Goal: Task Accomplishment & Management: Manage account settings

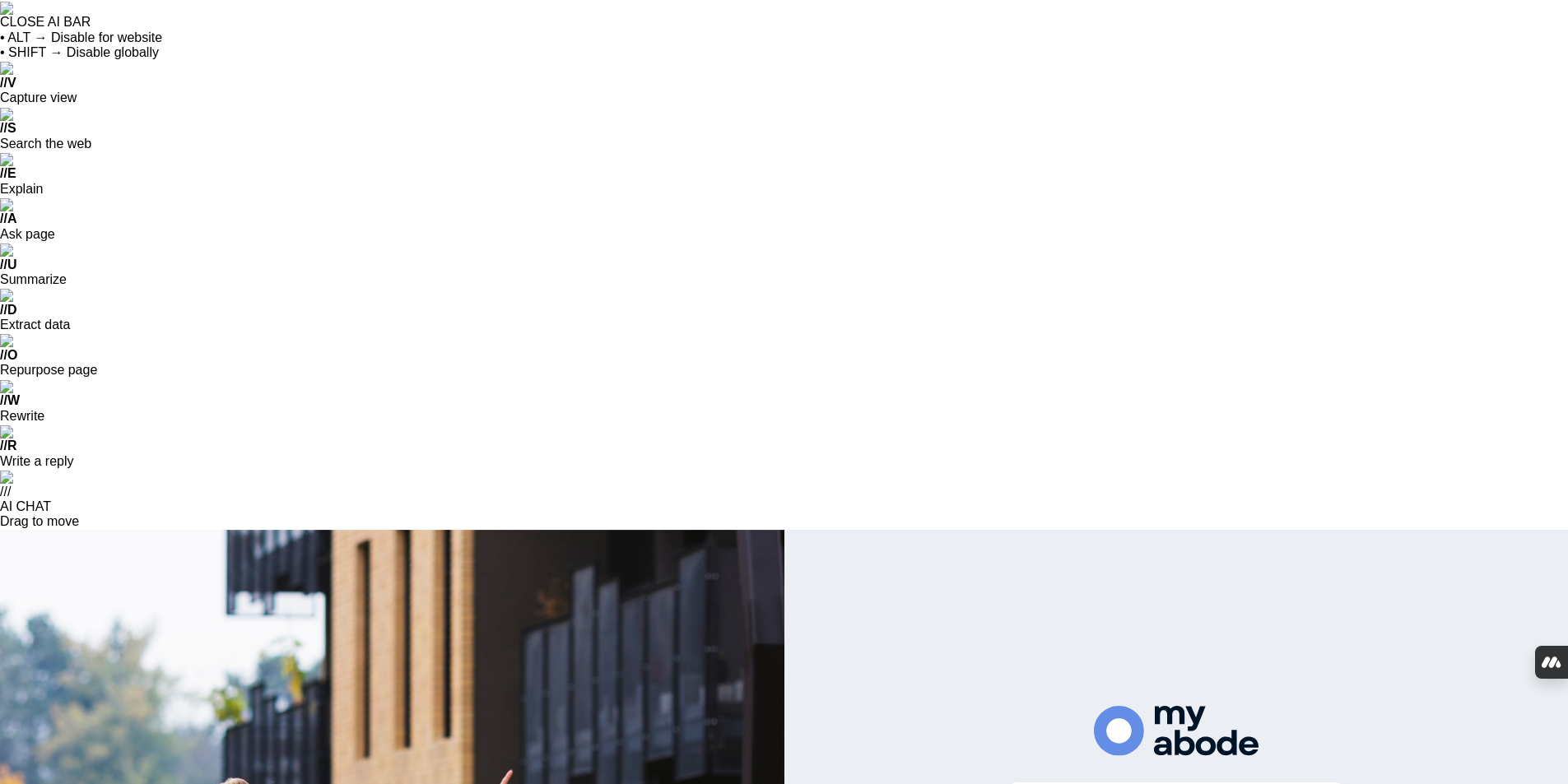
scroll to position [3134, 0]
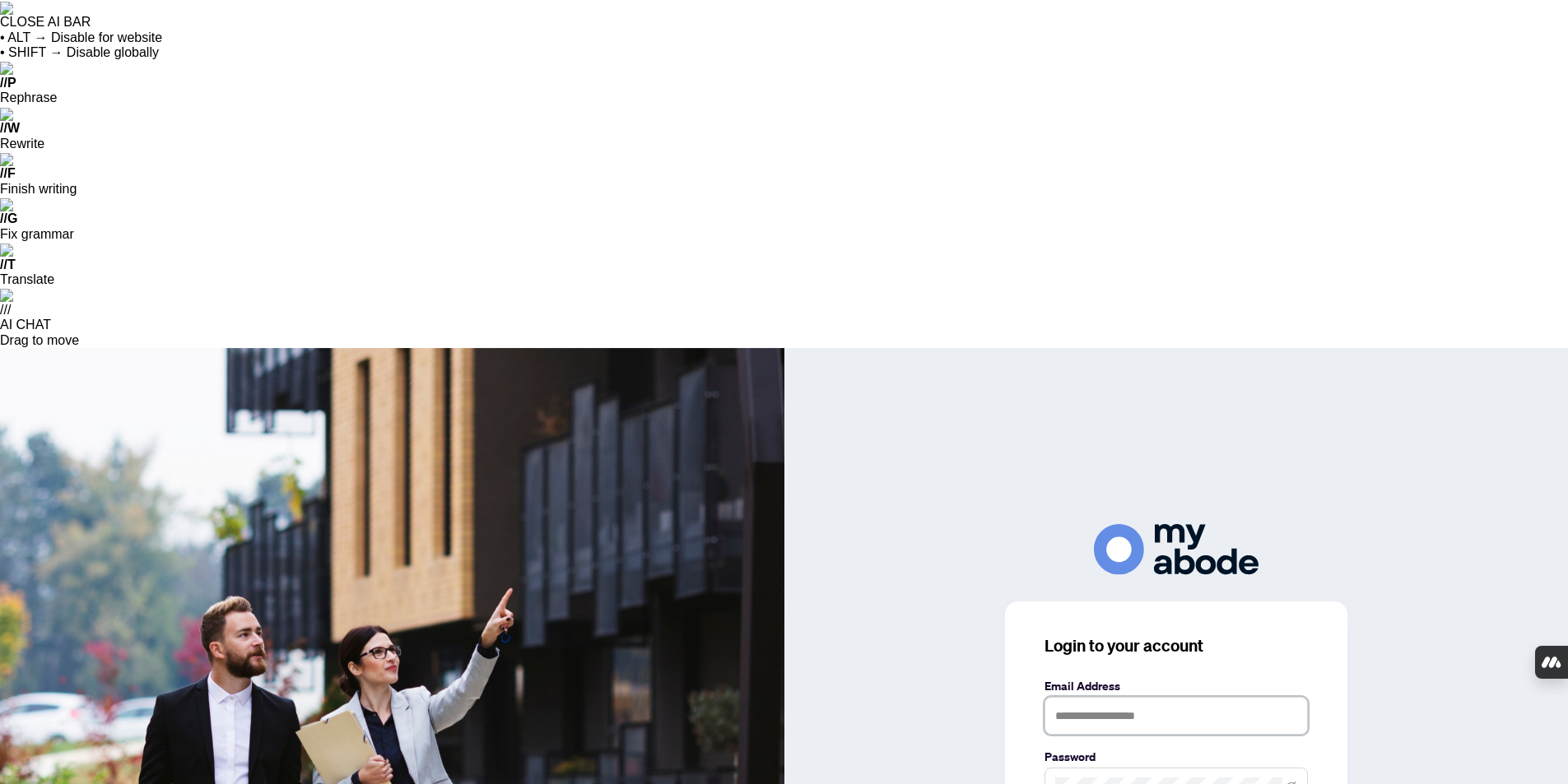
click at [1083, 697] on input "text" at bounding box center [1176, 716] width 264 height 38
click at [1069, 697] on input "text" at bounding box center [1176, 716] width 264 height 38
type input "**********"
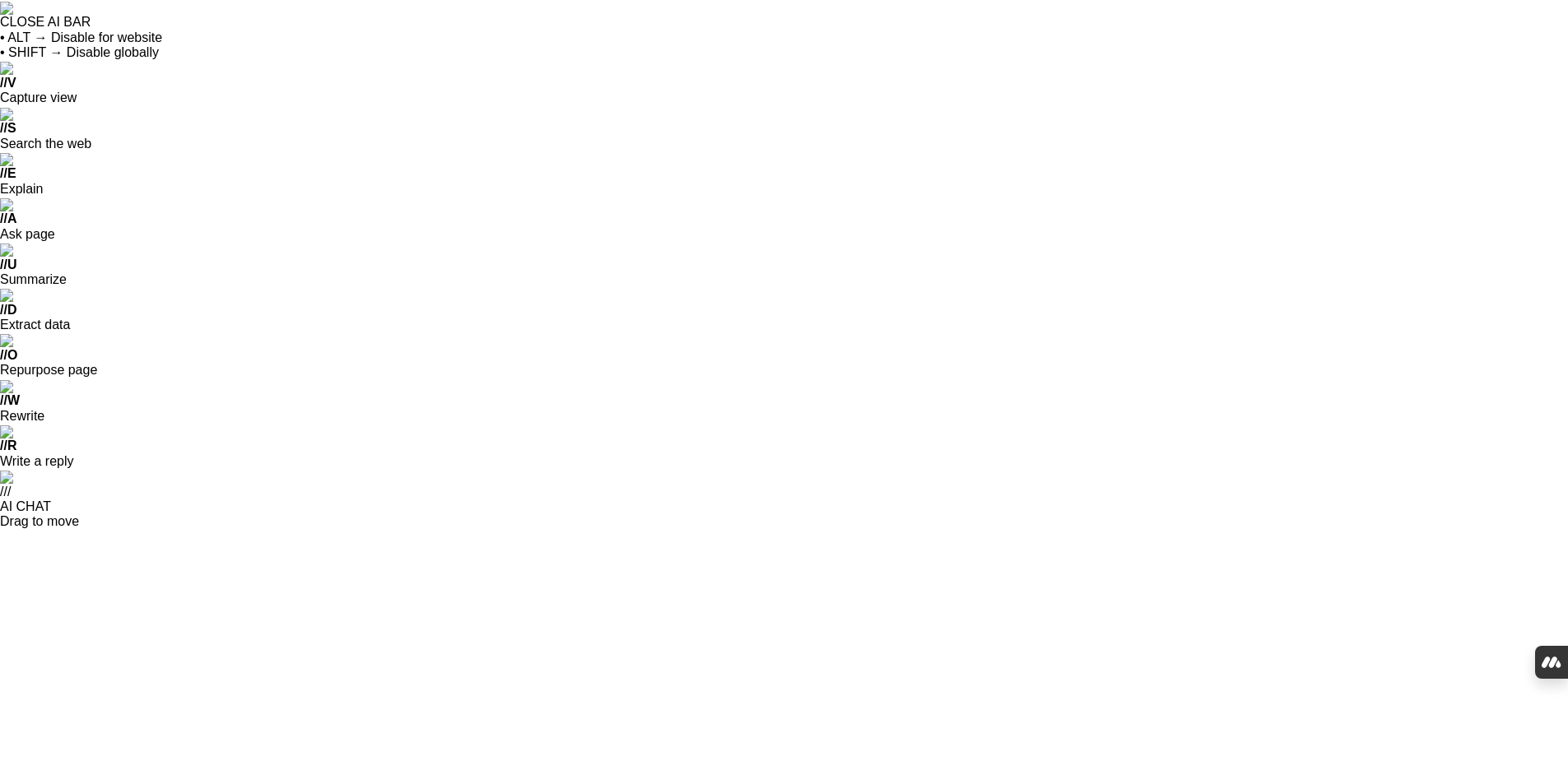
scroll to position [3134, 0]
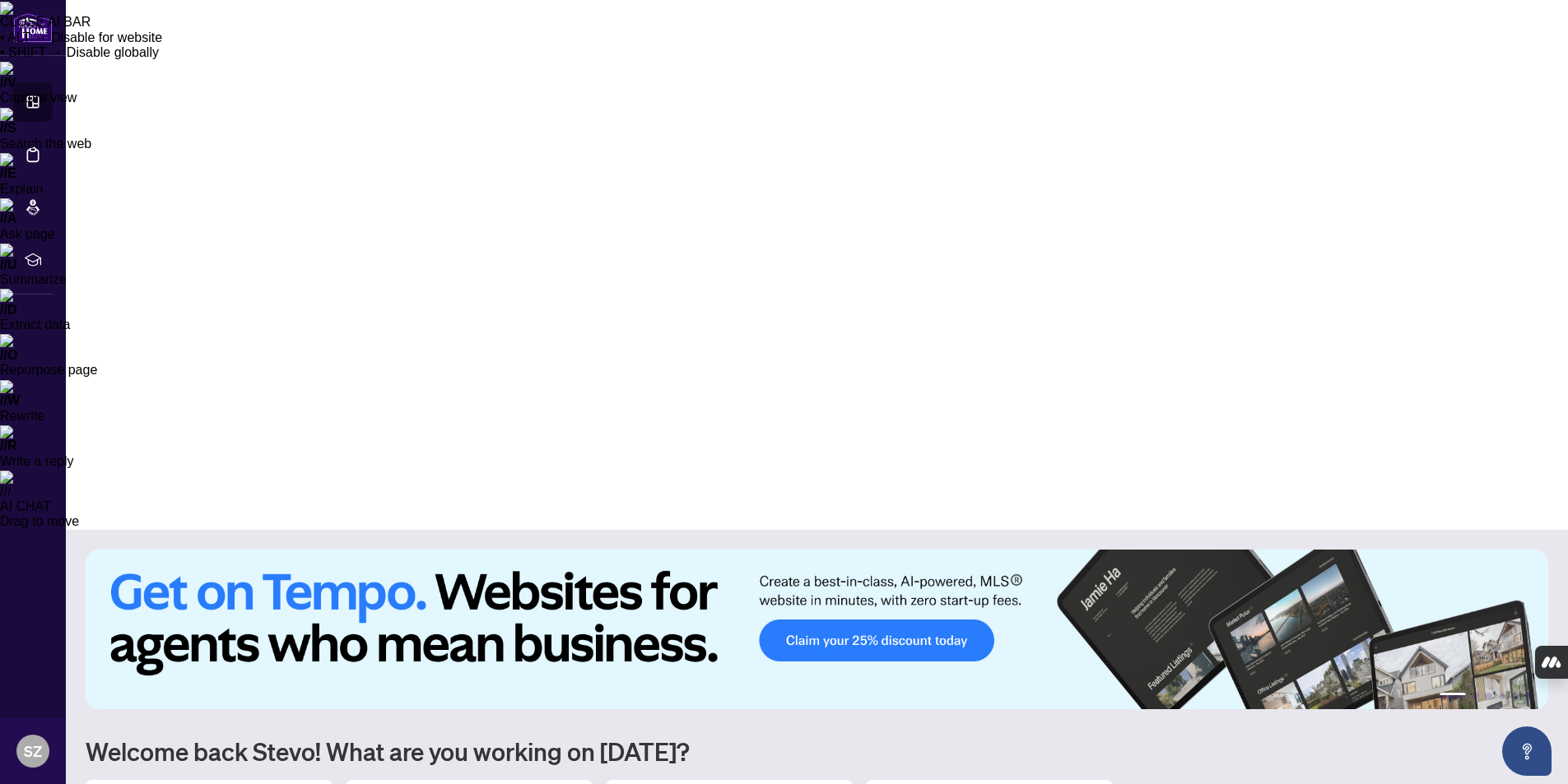
click at [900, 550] on img at bounding box center [817, 630] width 1462 height 160
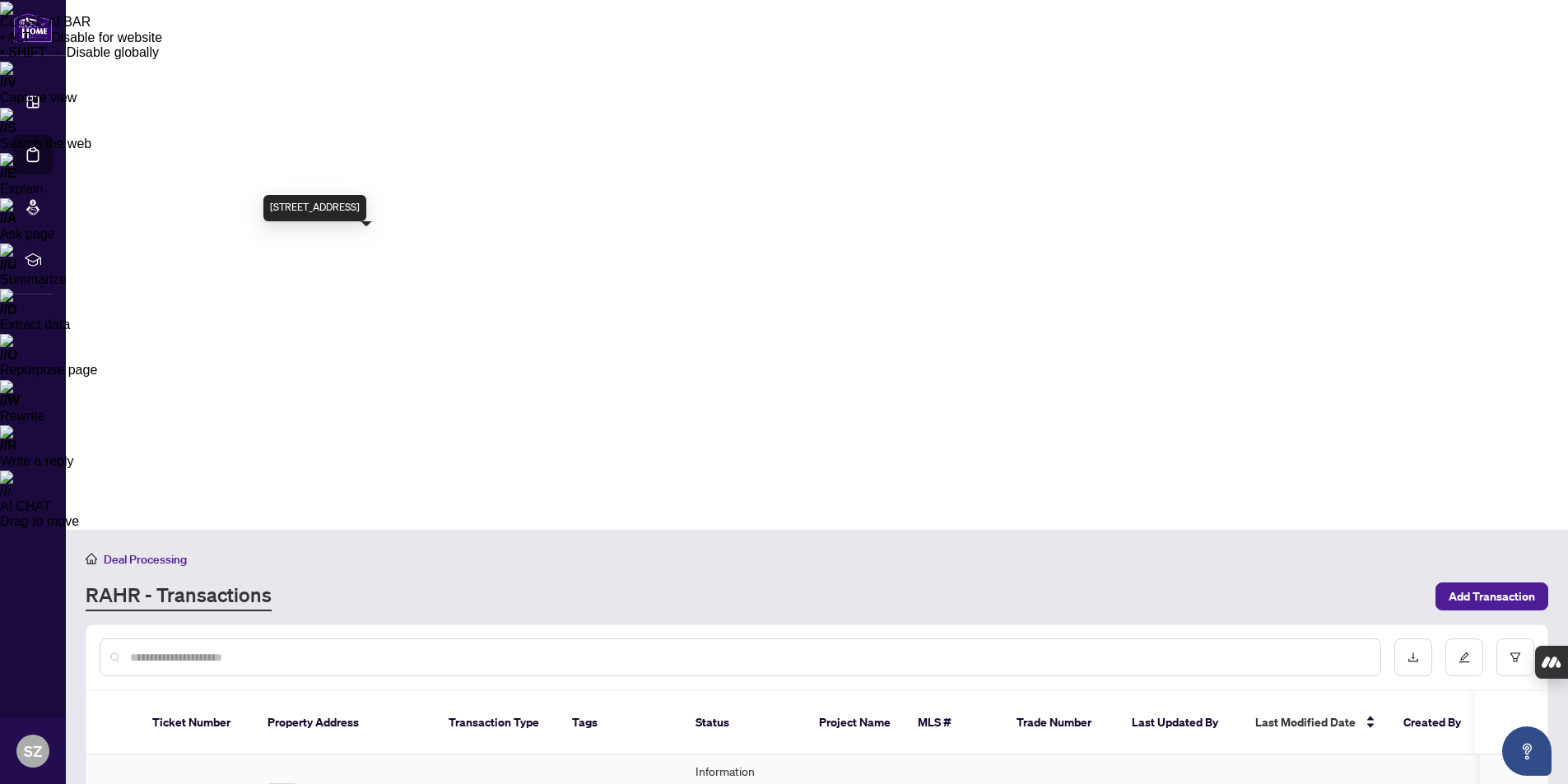
click at [343, 783] on span "[STREET_ADDRESS]" at bounding box center [363, 798] width 105 height 18
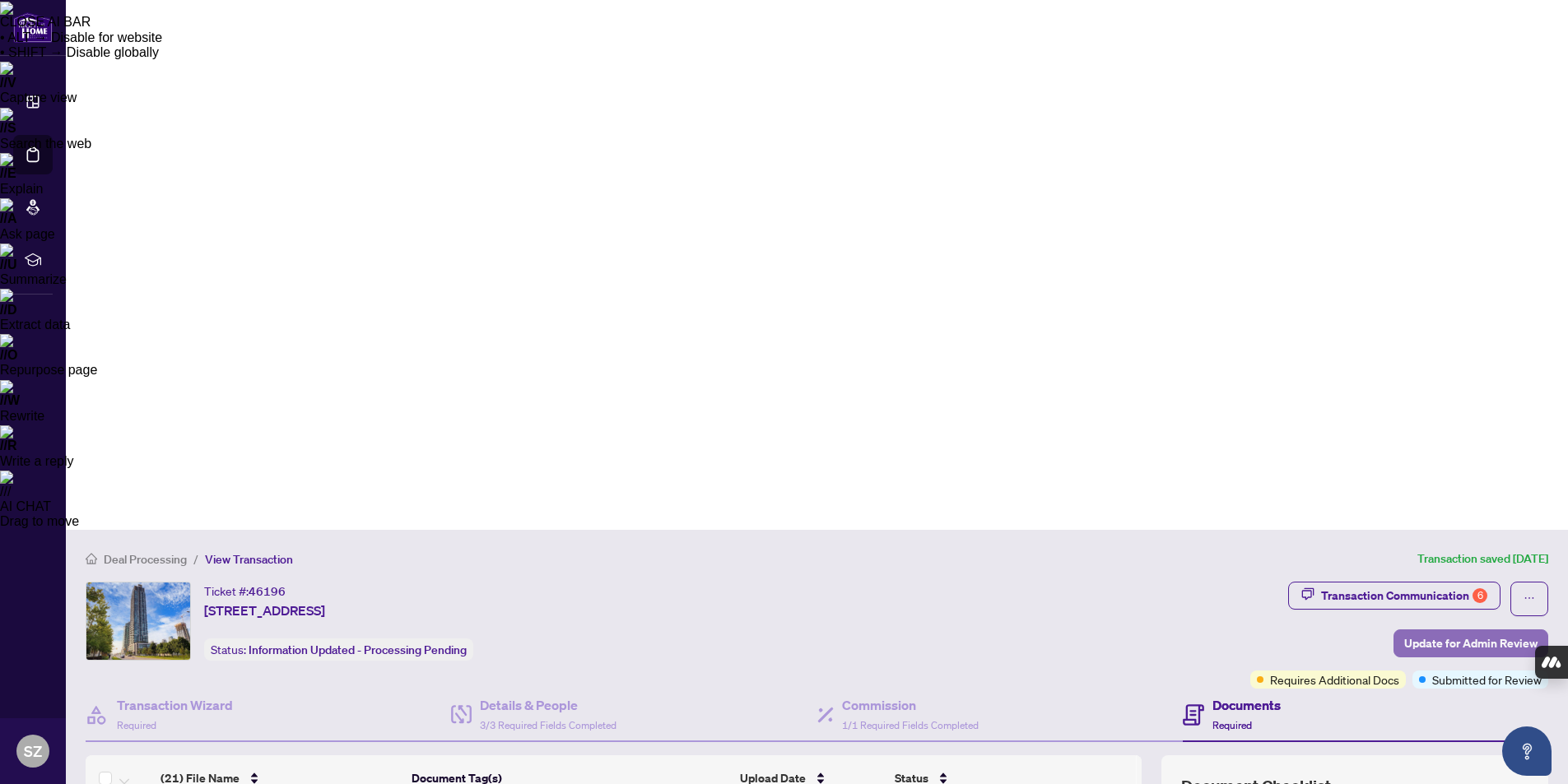
click at [1471, 630] on span "Update for Admin Review" at bounding box center [1471, 644] width 134 height 26
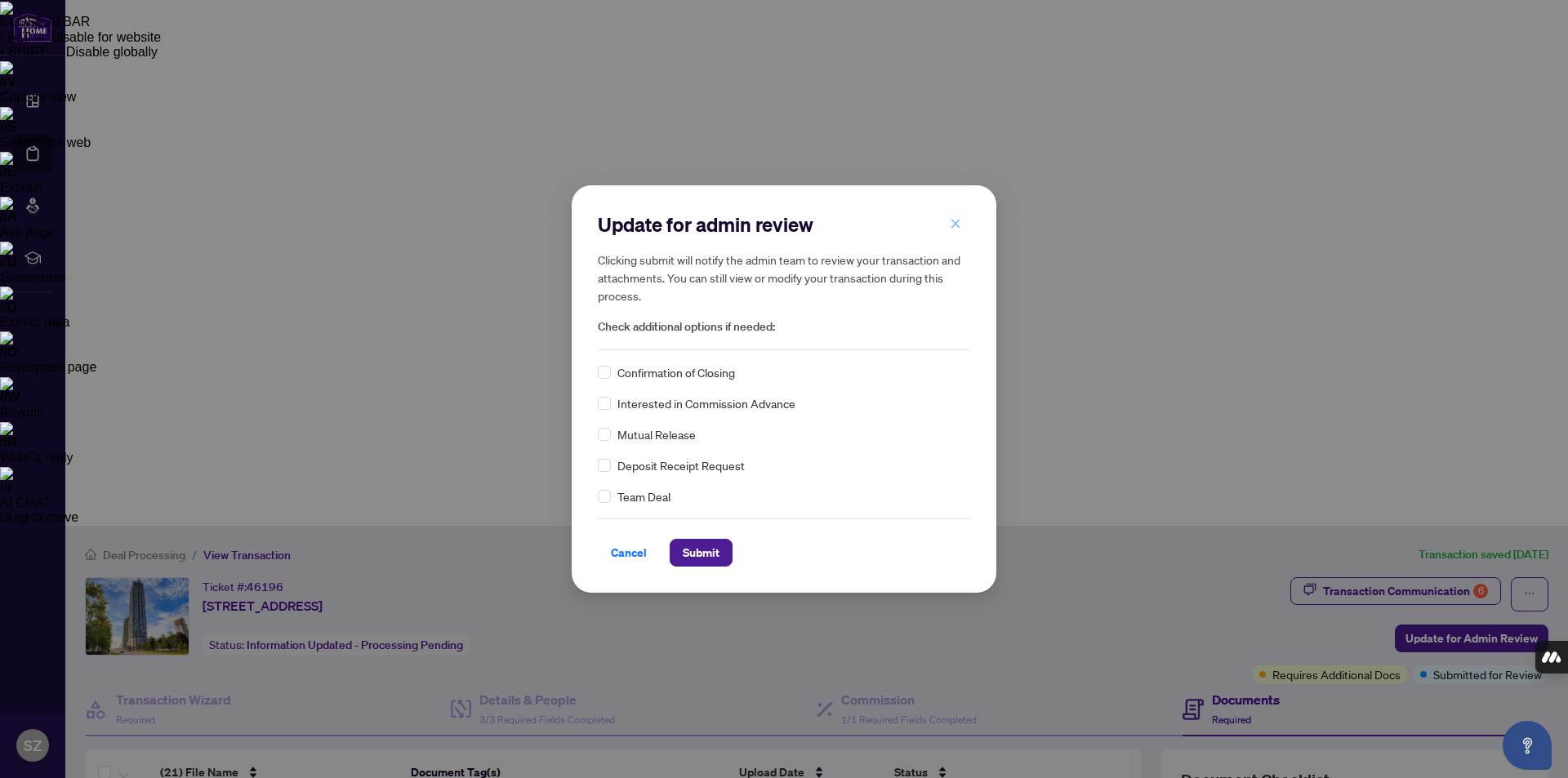
click at [953, 223] on icon "close" at bounding box center [955, 223] width 11 height 11
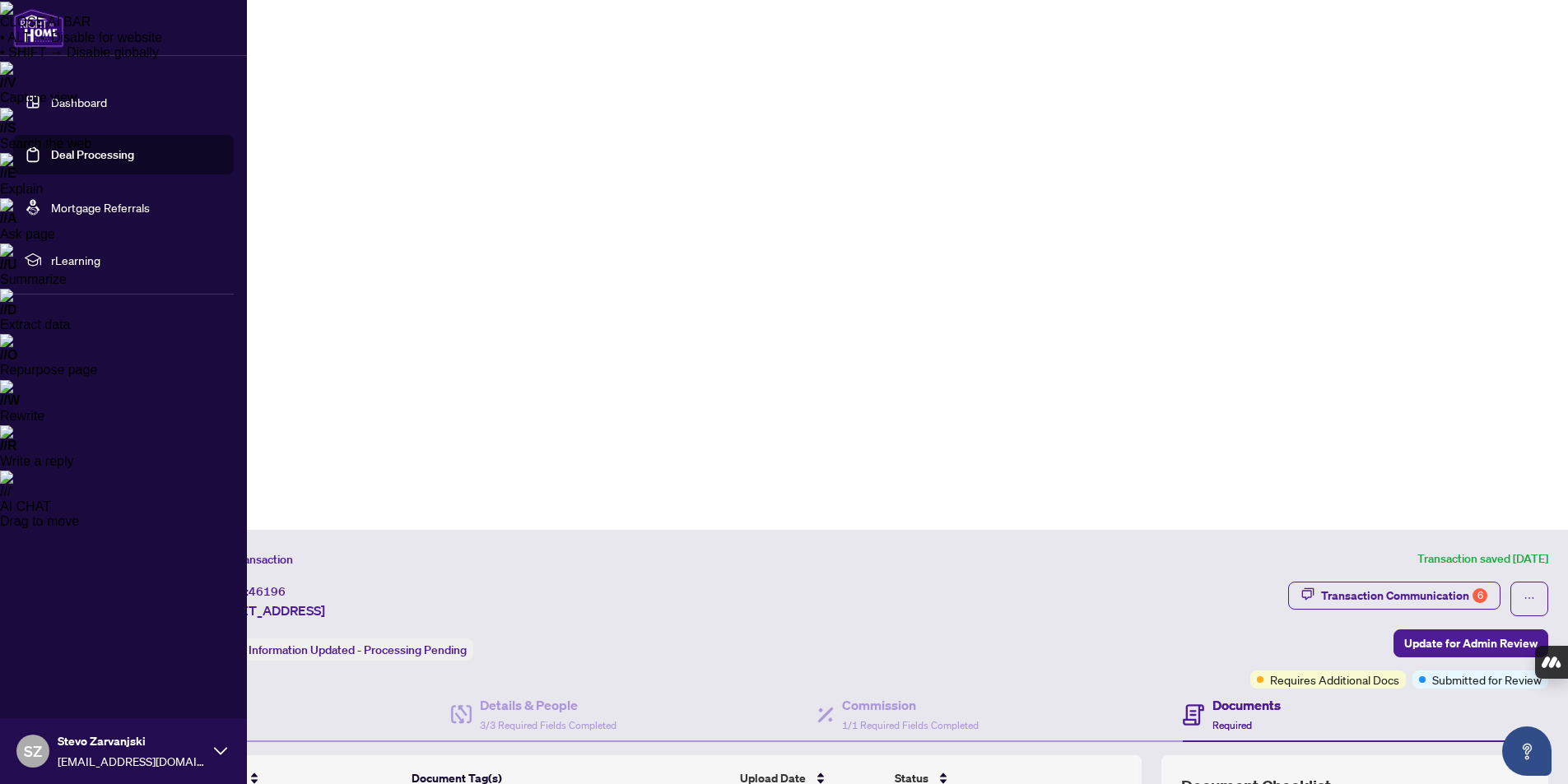
click at [224, 755] on icon at bounding box center [220, 751] width 13 height 13
click at [76, 650] on span "Logout" at bounding box center [66, 653] width 37 height 26
